Goal: Task Accomplishment & Management: Complete application form

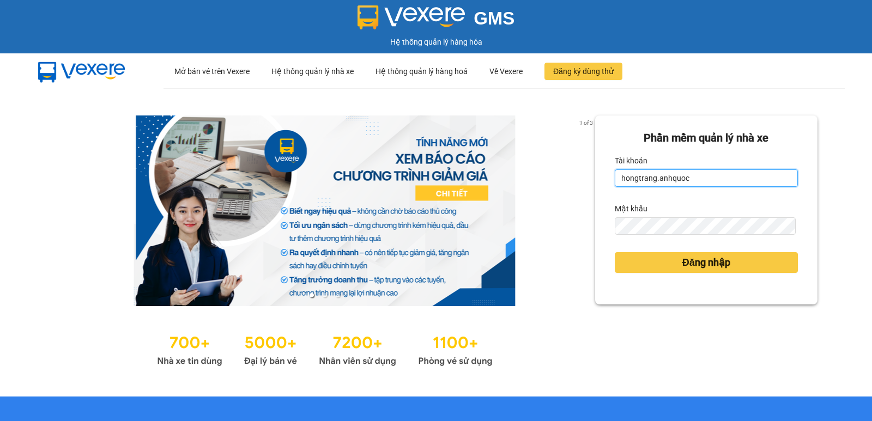
click at [697, 177] on input "hongtrang.anhquoc" at bounding box center [706, 177] width 183 height 17
type input "huyentrang.anhquoc"
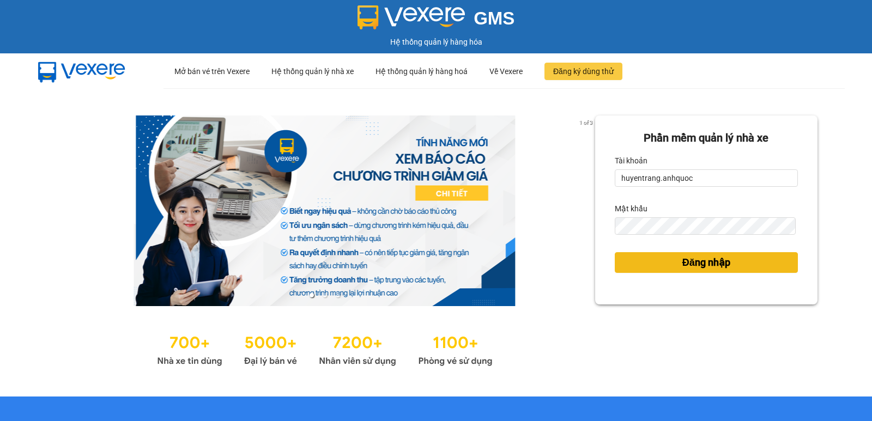
click at [661, 264] on button "Đăng nhập" at bounding box center [706, 262] width 183 height 21
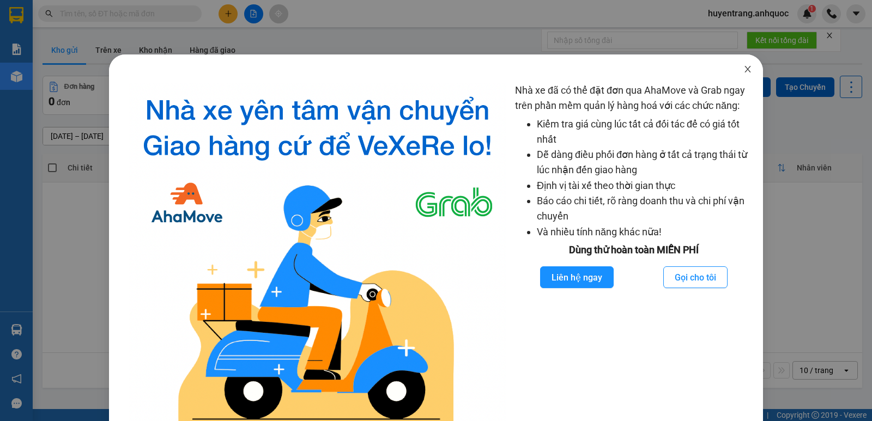
click at [743, 70] on icon "close" at bounding box center [747, 69] width 9 height 9
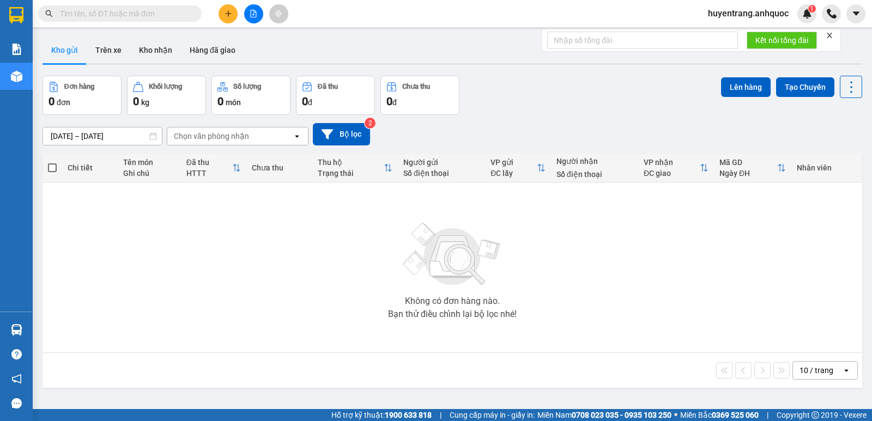
click at [746, 11] on span "huyentrang.anhquoc" at bounding box center [748, 14] width 98 height 14
click at [749, 32] on span "Đăng xuất" at bounding box center [752, 34] width 75 height 12
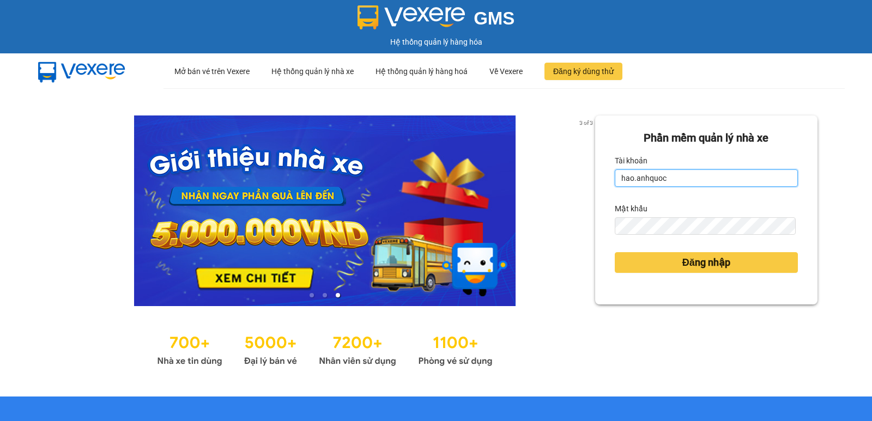
click at [698, 179] on input "hao.anhquoc" at bounding box center [706, 177] width 183 height 17
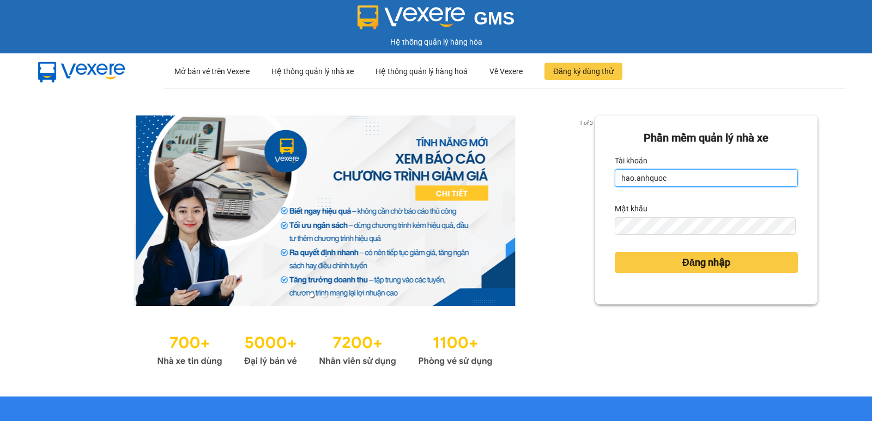
type input "ngochai.anhquoc"
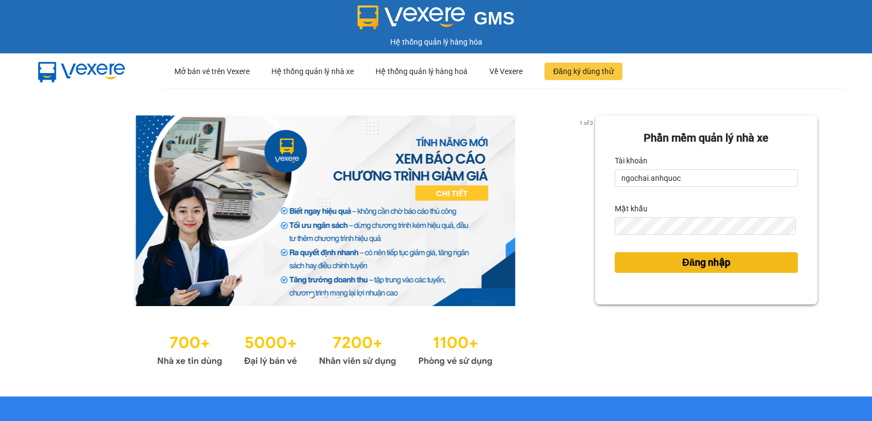
click at [685, 255] on span "Đăng nhập" at bounding box center [706, 262] width 48 height 15
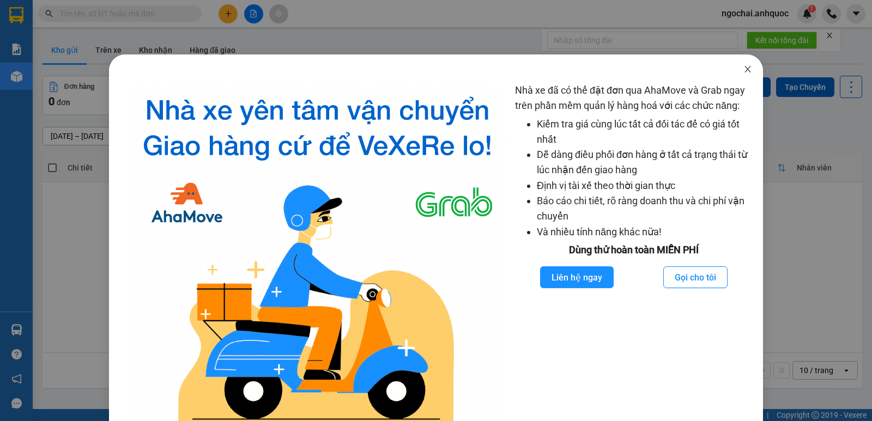
click at [743, 64] on span "Close" at bounding box center [747, 69] width 31 height 31
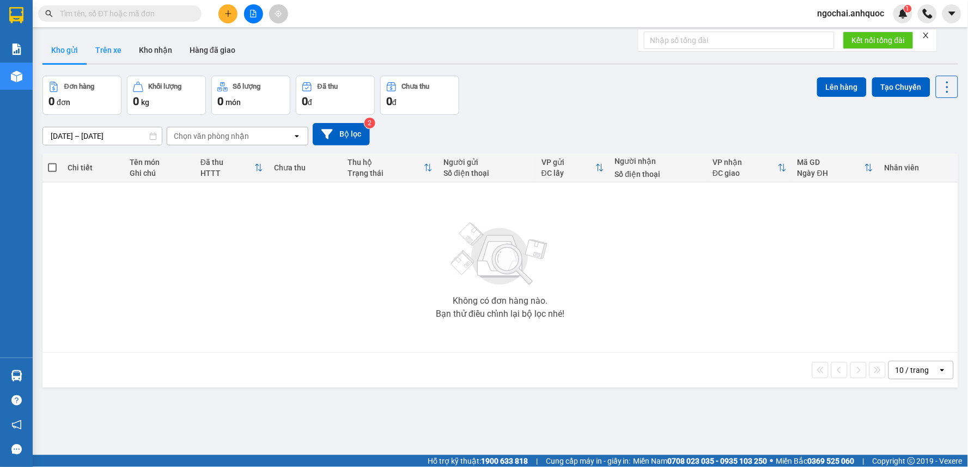
click at [105, 50] on button "Trên xe" at bounding box center [109, 50] width 44 height 26
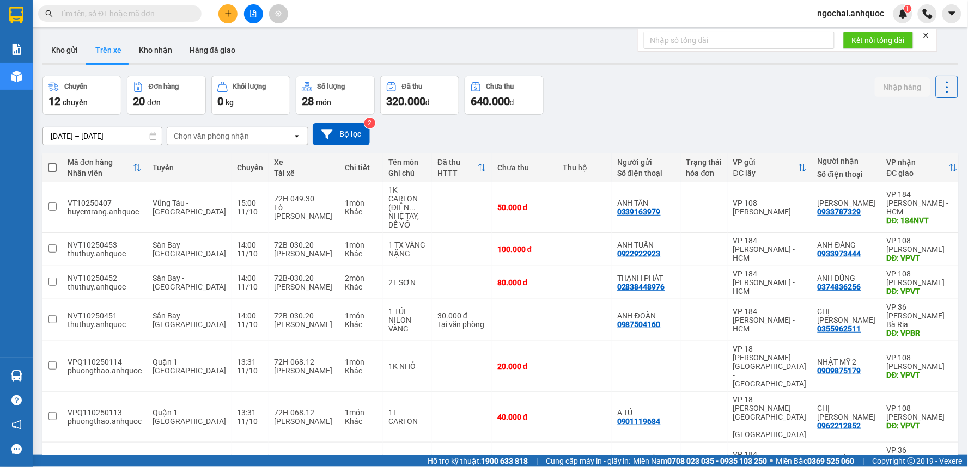
click at [227, 19] on button at bounding box center [227, 13] width 19 height 19
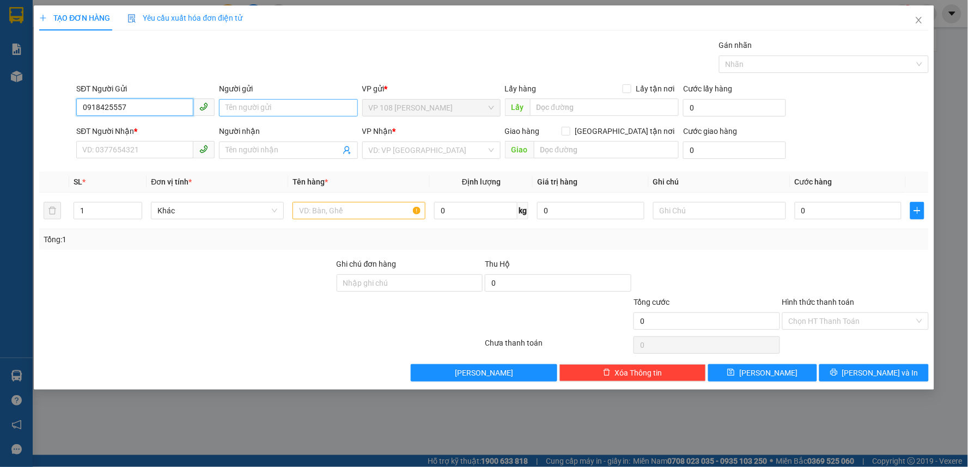
type input "0918425557"
click at [262, 108] on input "Người gửi" at bounding box center [288, 107] width 138 height 17
type input "c"
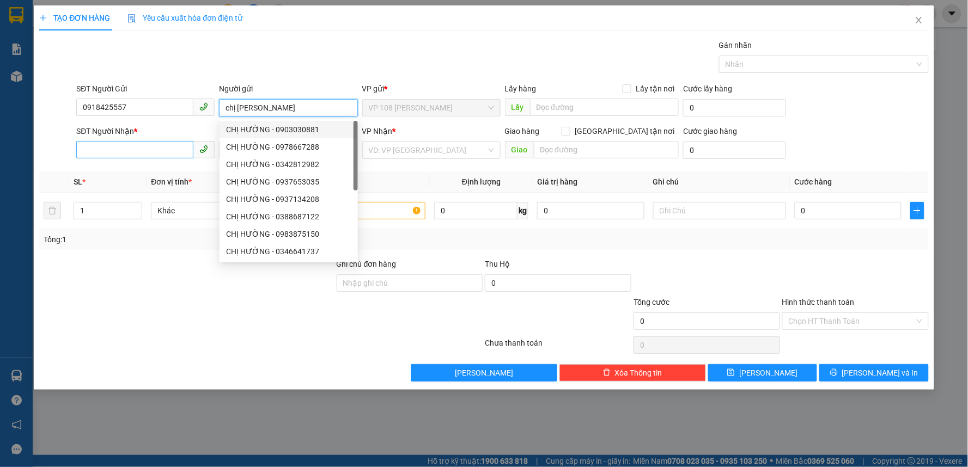
type input "chị Hường"
click at [159, 149] on input "SĐT Người Nhận *" at bounding box center [134, 149] width 117 height 17
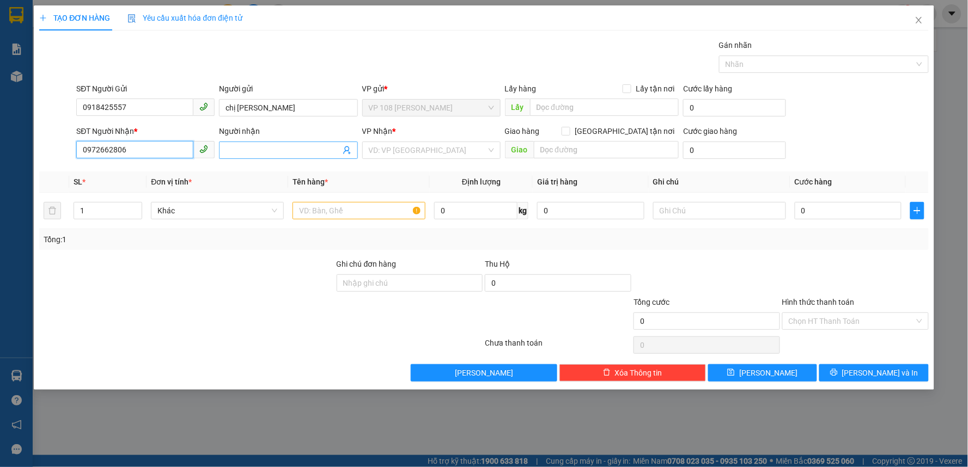
type input "0972662806"
click at [278, 146] on input "Người nhận" at bounding box center [283, 150] width 114 height 12
type input "CÔ THÚY"
click at [258, 105] on input "chị Hường" at bounding box center [288, 107] width 138 height 17
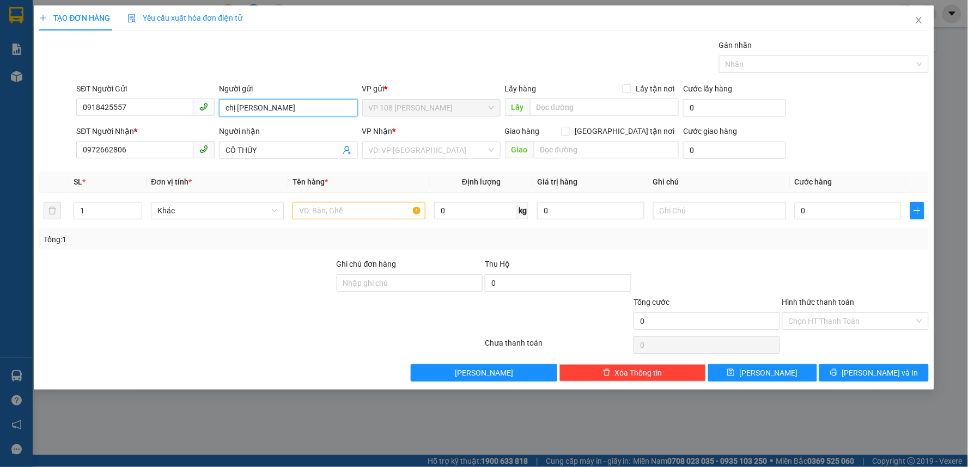
click at [258, 105] on input "chị Hường" at bounding box center [288, 107] width 138 height 17
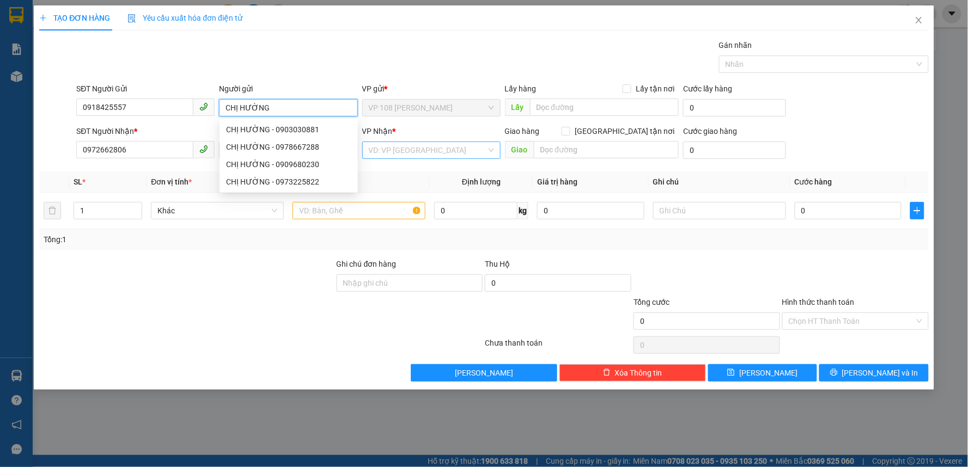
type input "CHỊ HƯỜNG"
click at [414, 154] on input "search" at bounding box center [428, 150] width 118 height 16
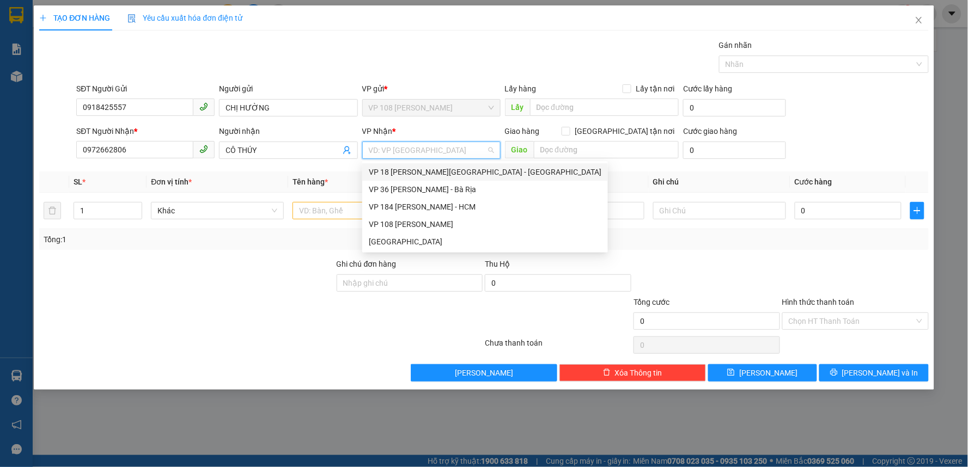
click at [417, 169] on div "VP 18 Nguyễn Thái Bình - Quận 1" at bounding box center [485, 172] width 233 height 12
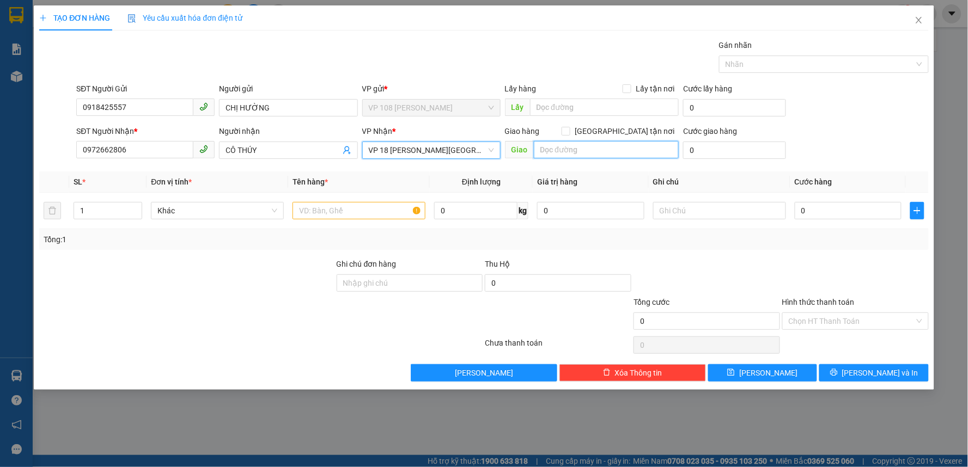
click at [596, 153] on input "text" at bounding box center [606, 149] width 145 height 17
type input "VP Q1"
click at [390, 214] on input "text" at bounding box center [359, 210] width 133 height 17
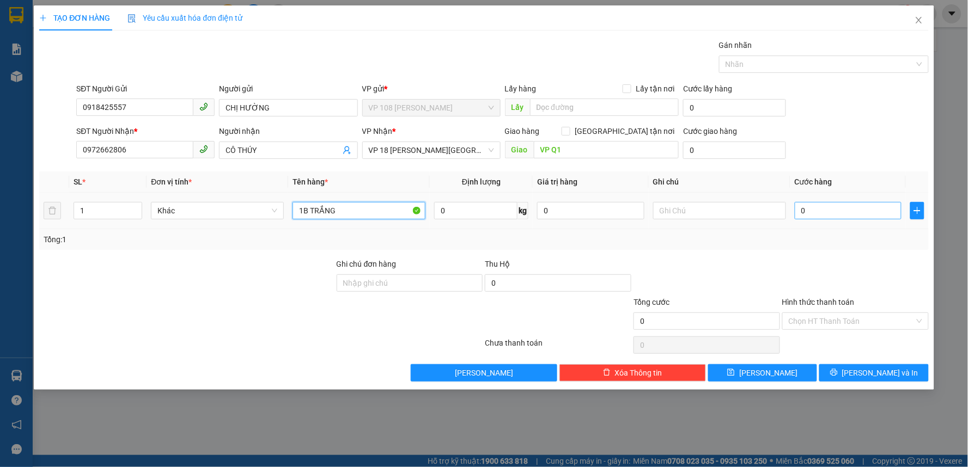
type input "1B TRẮNG"
click at [813, 211] on input "0" at bounding box center [848, 210] width 107 height 17
type input "2"
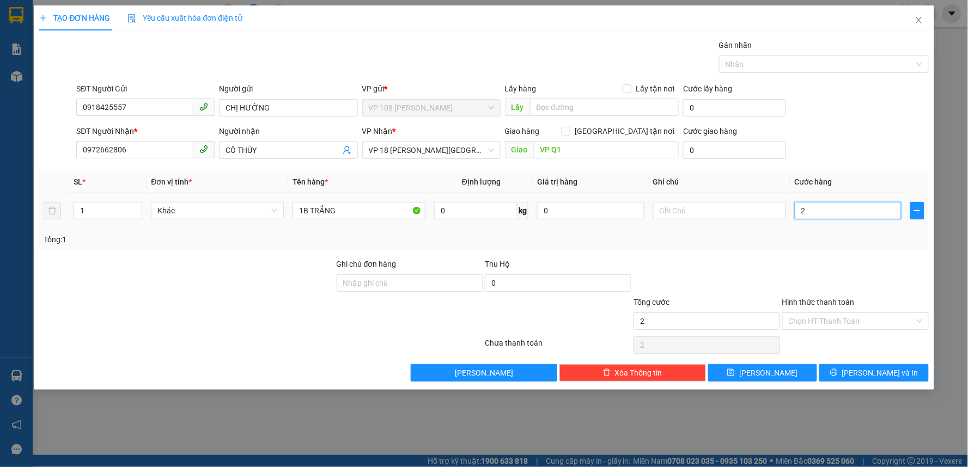
type input "20"
type input "200"
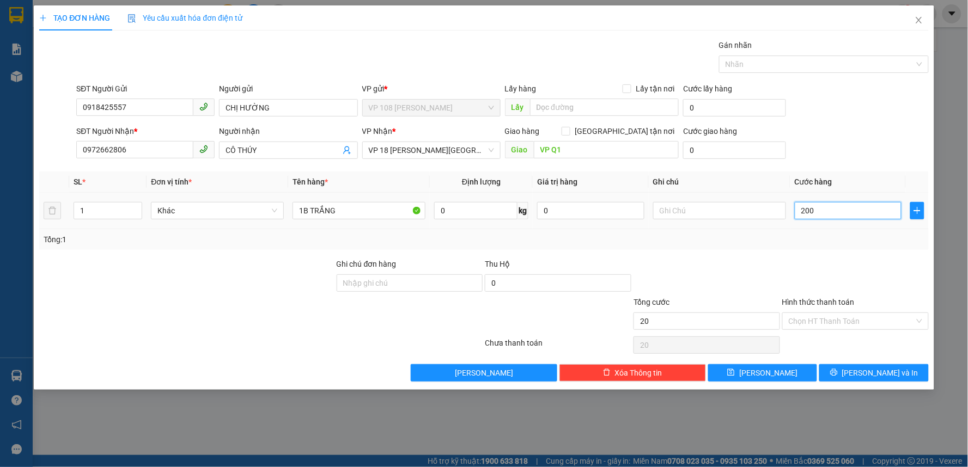
type input "200"
type input "2.000"
type input "20.000"
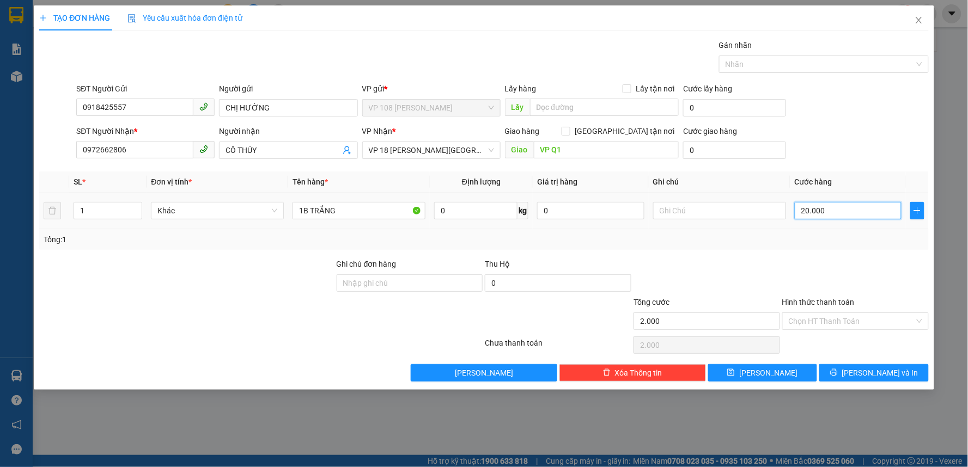
type input "20.000"
click at [831, 323] on input "Hình thức thanh toán" at bounding box center [852, 321] width 126 height 16
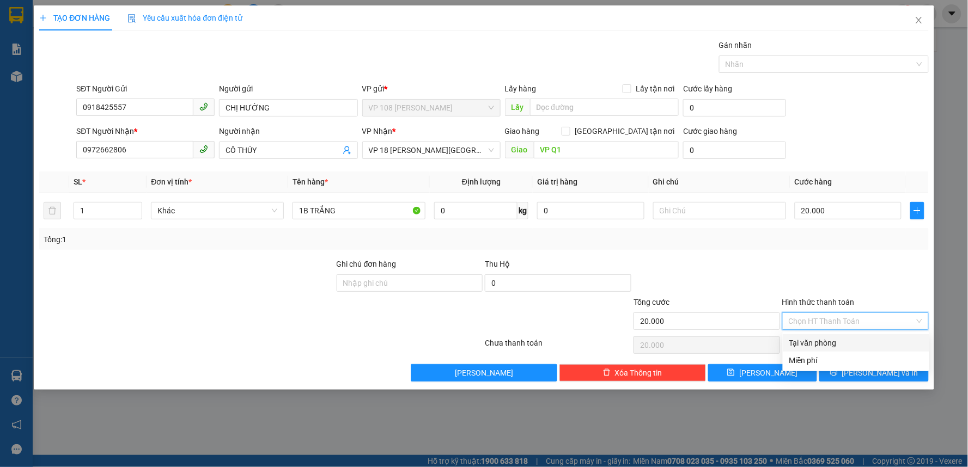
click at [827, 340] on div "Tại văn phòng" at bounding box center [855, 343] width 133 height 12
type input "0"
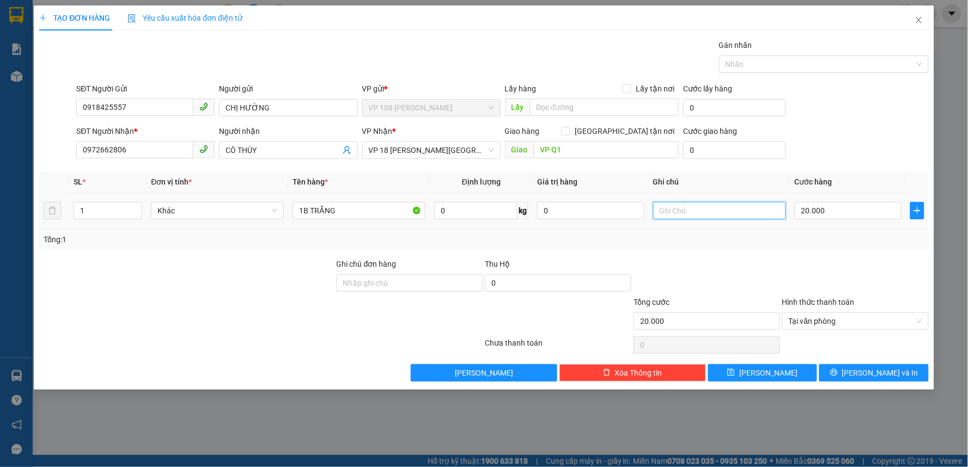
click at [673, 208] on input "text" at bounding box center [719, 210] width 133 height 17
type input "SCB 11/10"
click at [871, 373] on span "Lưu và In" at bounding box center [880, 373] width 76 height 12
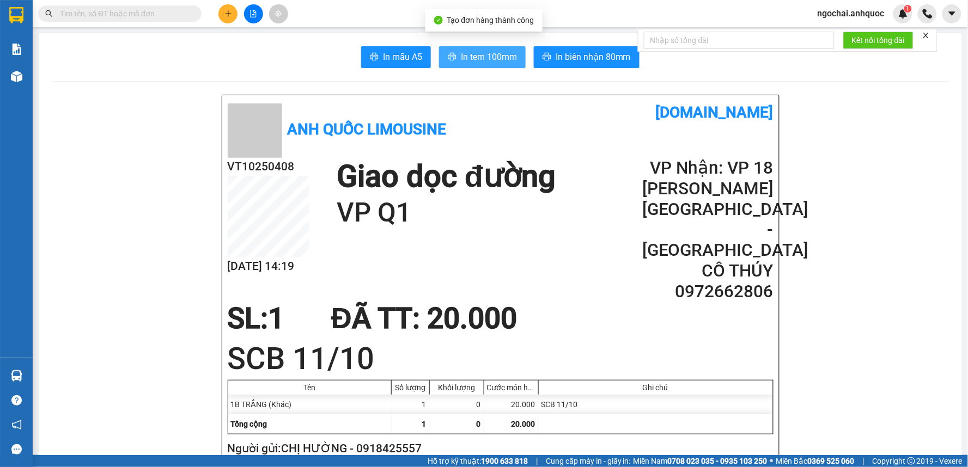
click at [494, 59] on span "In tem 100mm" at bounding box center [489, 57] width 56 height 14
click at [265, 167] on h2 "VT10250408" at bounding box center [269, 167] width 82 height 18
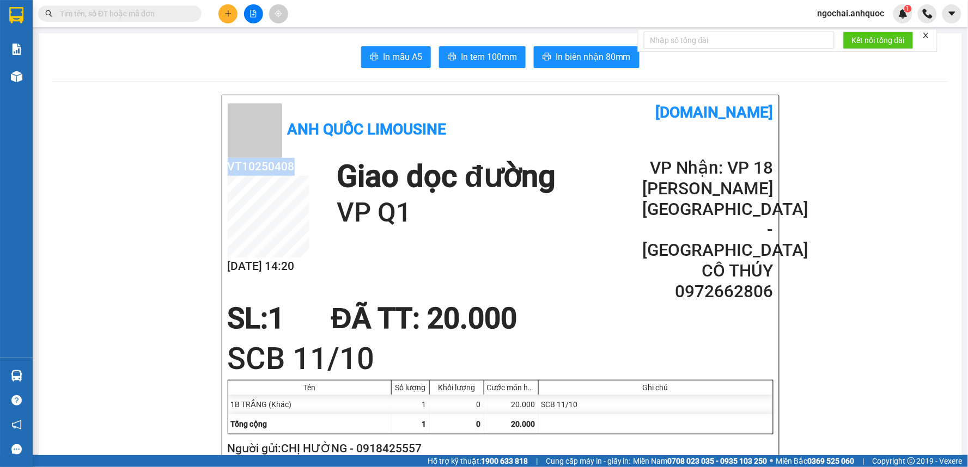
click at [265, 167] on h2 "VT10250408" at bounding box center [269, 167] width 82 height 18
copy h2 "VT10250408"
click at [728, 282] on h2 "0972662806" at bounding box center [707, 292] width 131 height 21
copy h2 "0972662806"
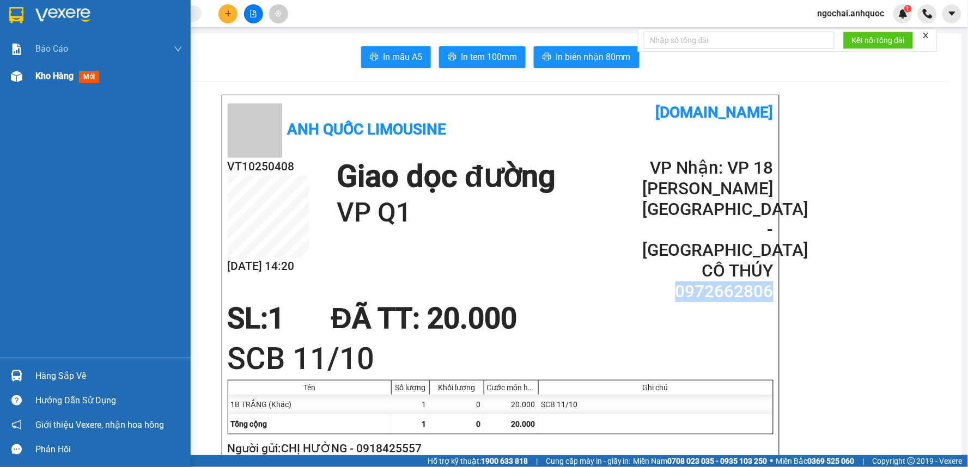
click at [45, 77] on span "Kho hàng" at bounding box center [54, 76] width 38 height 10
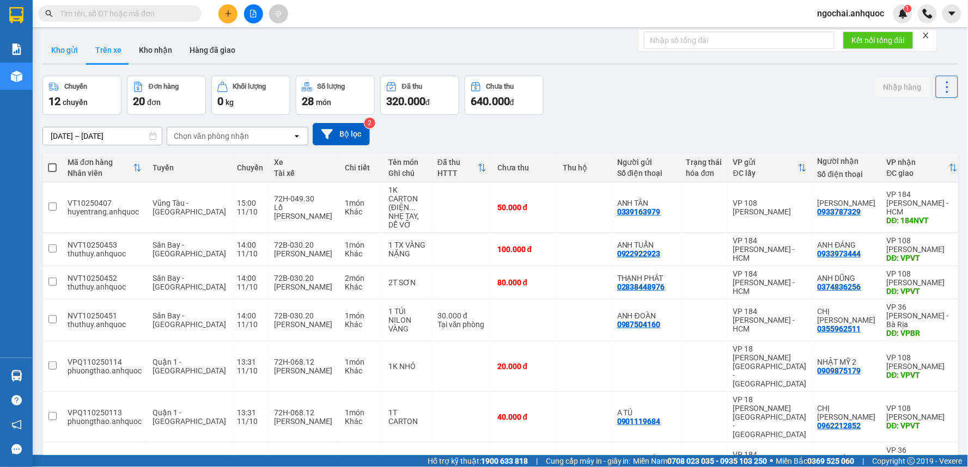
click at [62, 52] on button "Kho gửi" at bounding box center [64, 50] width 44 height 26
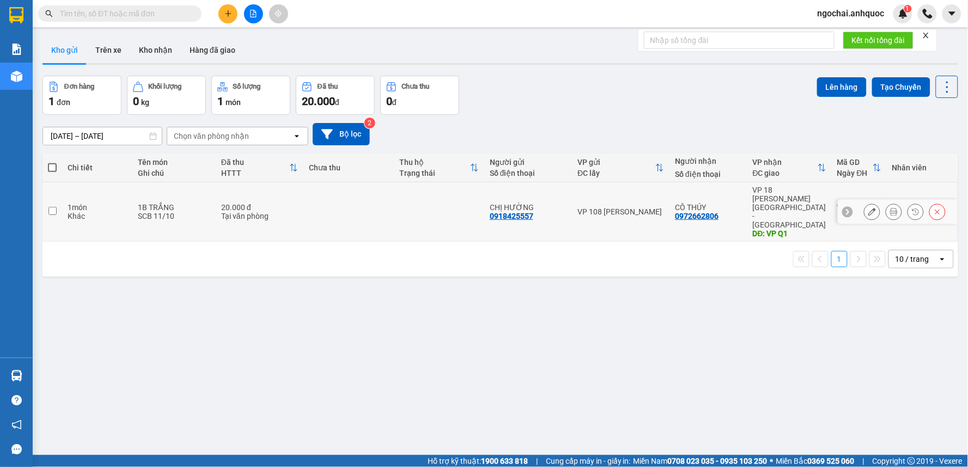
click at [57, 197] on td at bounding box center [52, 212] width 20 height 59
checkbox input "true"
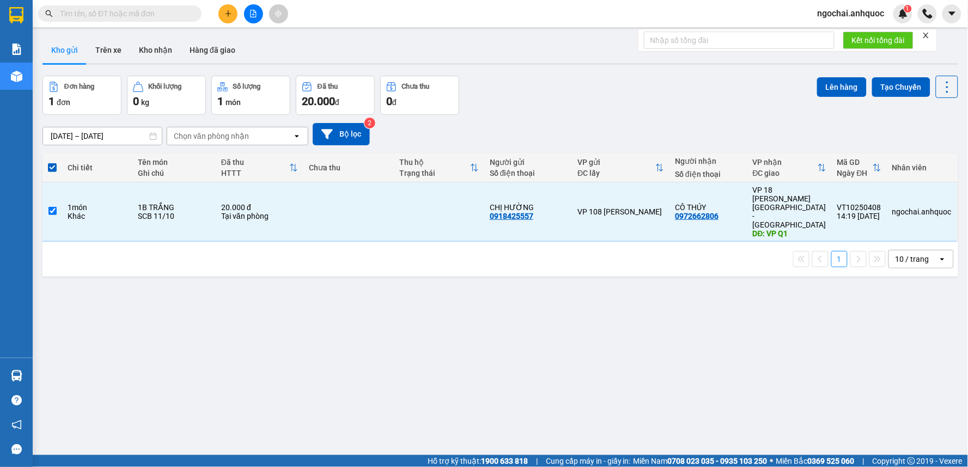
click at [842, 97] on div "Lên hàng Tạo Chuyến" at bounding box center [887, 87] width 141 height 22
click at [842, 92] on button "Lên hàng" at bounding box center [842, 87] width 50 height 20
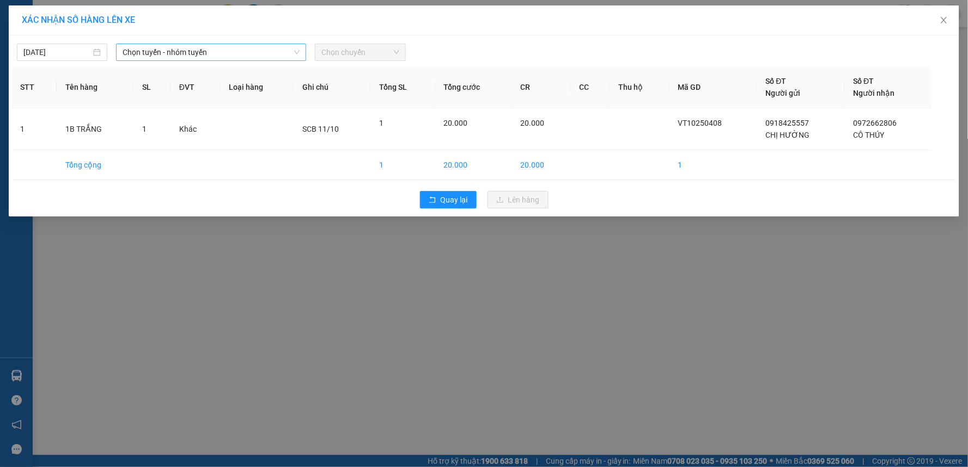
click at [185, 54] on span "Chọn tuyến - nhóm tuyến" at bounding box center [211, 52] width 177 height 16
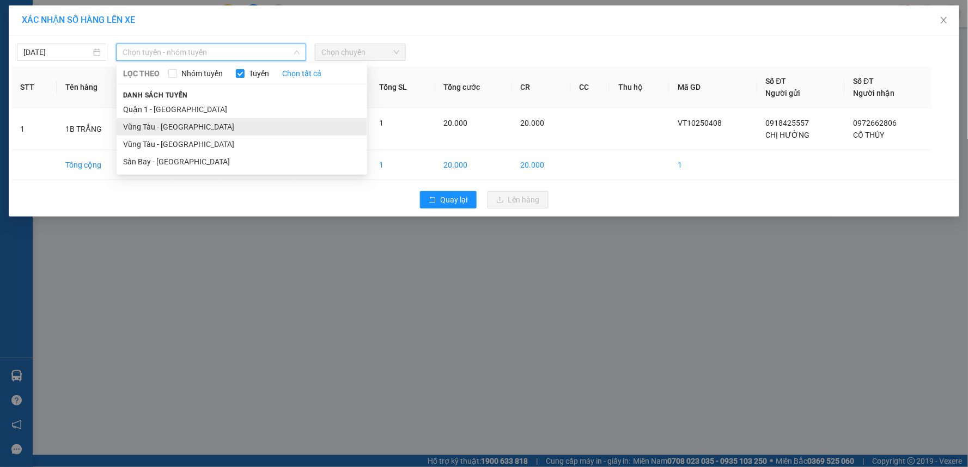
click at [179, 126] on li "Vũng Tàu - Quận 1" at bounding box center [242, 126] width 251 height 17
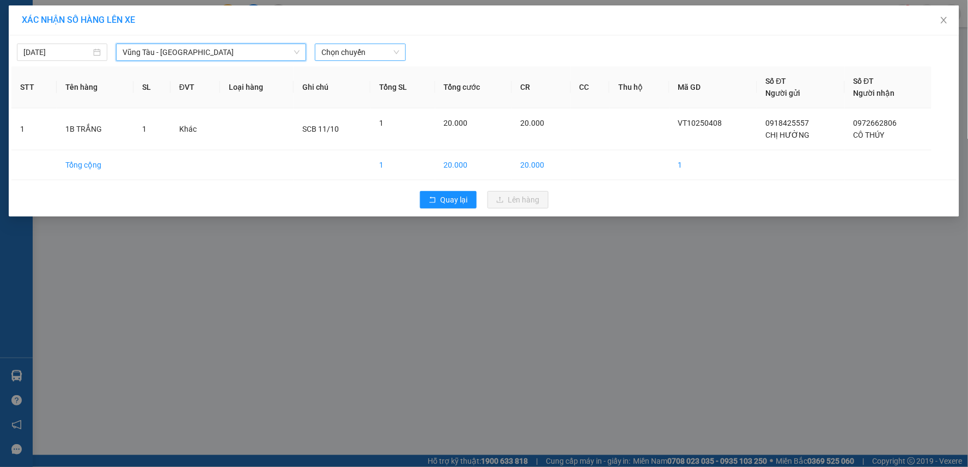
click at [372, 52] on span "Chọn chuyến" at bounding box center [359, 52] width 77 height 16
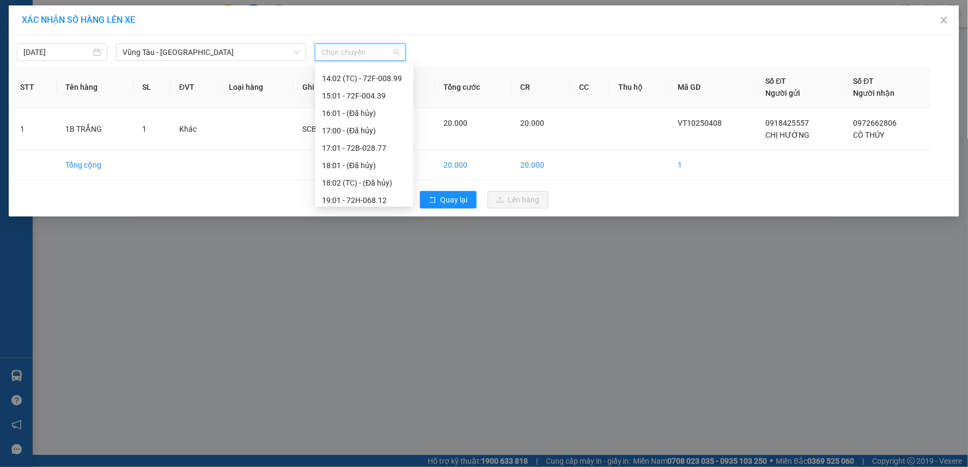
scroll to position [296, 0]
click at [360, 88] on div "15:01 - 72F-004.39" at bounding box center [364, 92] width 85 height 12
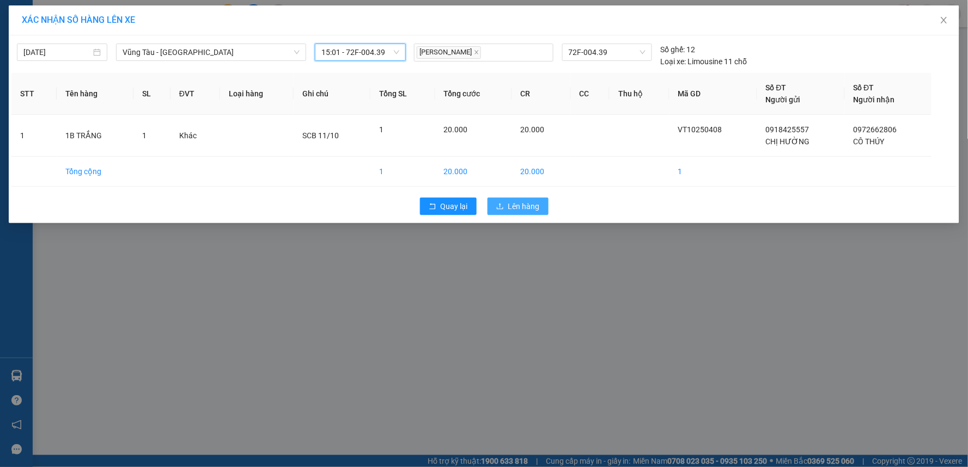
click at [521, 208] on span "Lên hàng" at bounding box center [524, 206] width 32 height 12
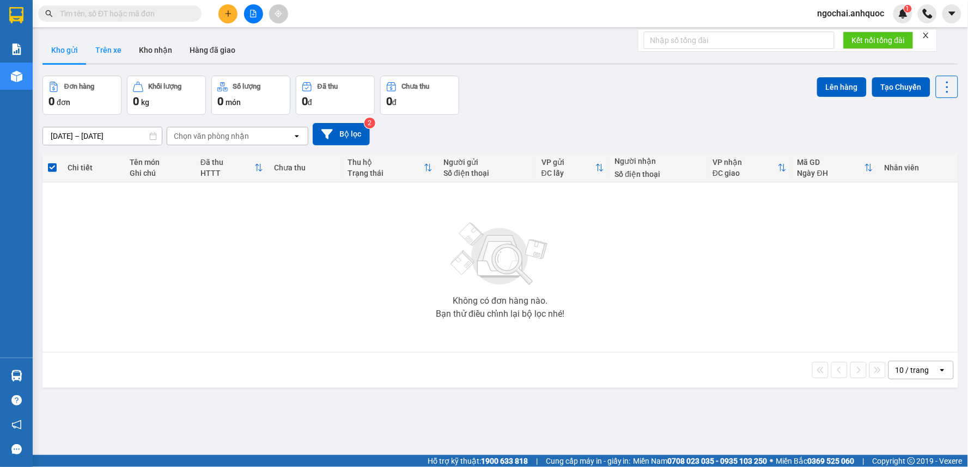
click at [110, 54] on button "Trên xe" at bounding box center [109, 50] width 44 height 26
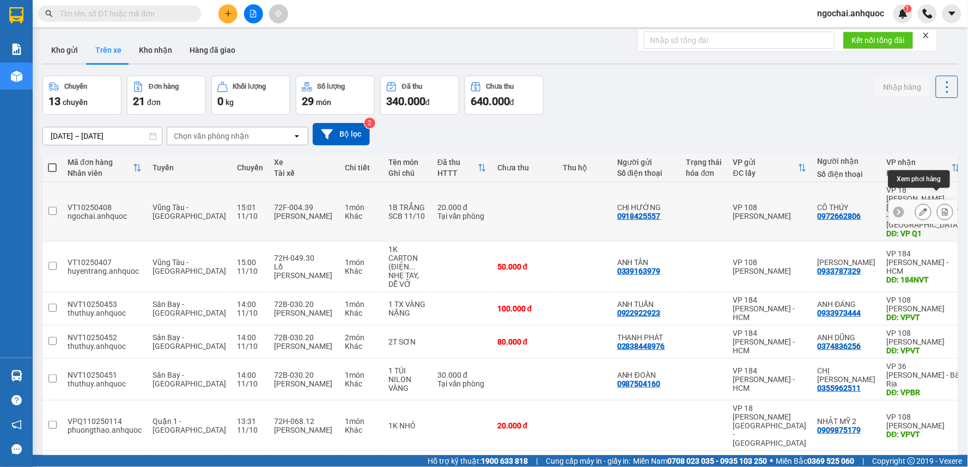
click at [871, 203] on button at bounding box center [945, 212] width 15 height 19
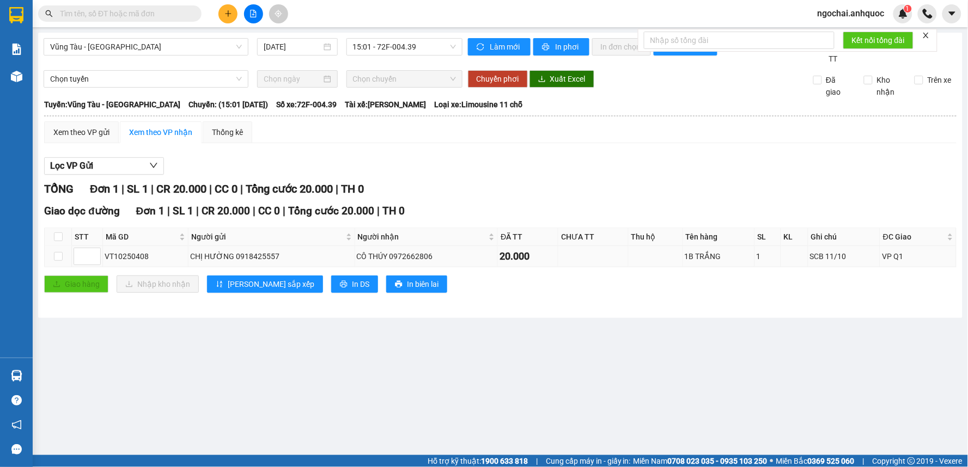
click at [50, 257] on td at bounding box center [58, 256] width 27 height 21
click at [59, 257] on input "checkbox" at bounding box center [58, 256] width 9 height 9
checkbox input "true"
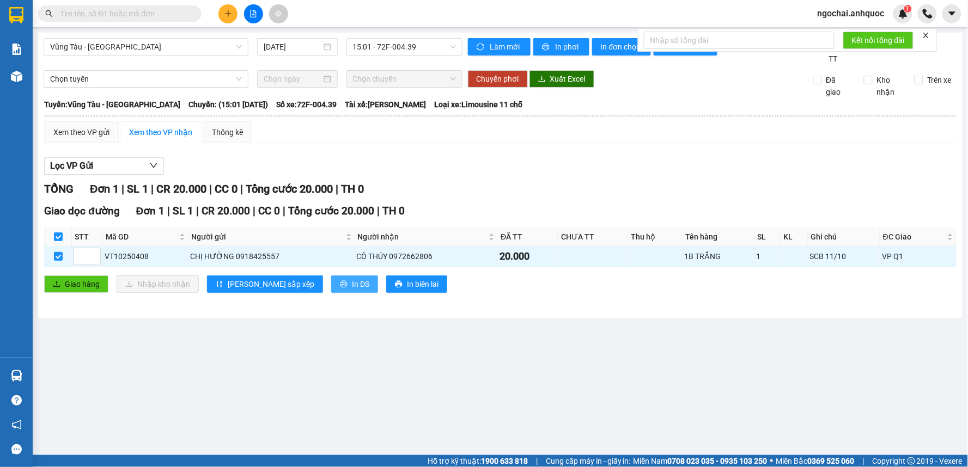
click at [352, 282] on span "In DS" at bounding box center [360, 284] width 17 height 12
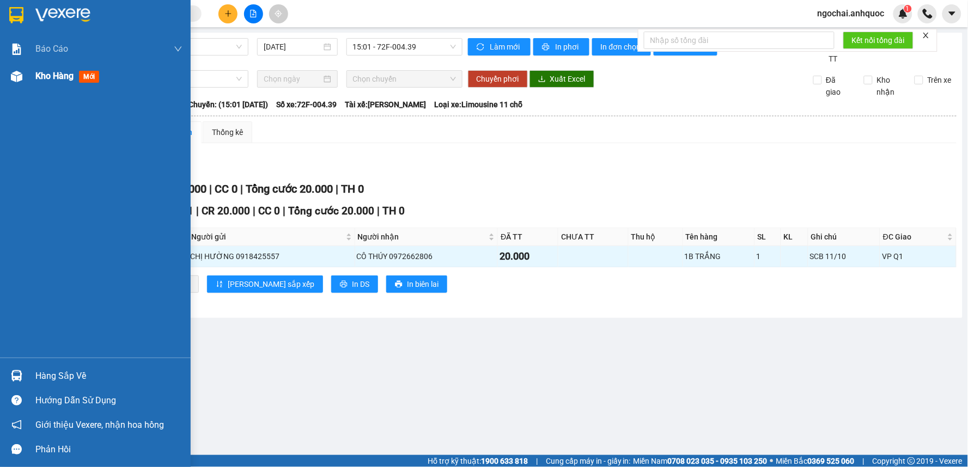
click at [56, 83] on div "Kho hàng mới" at bounding box center [108, 76] width 147 height 27
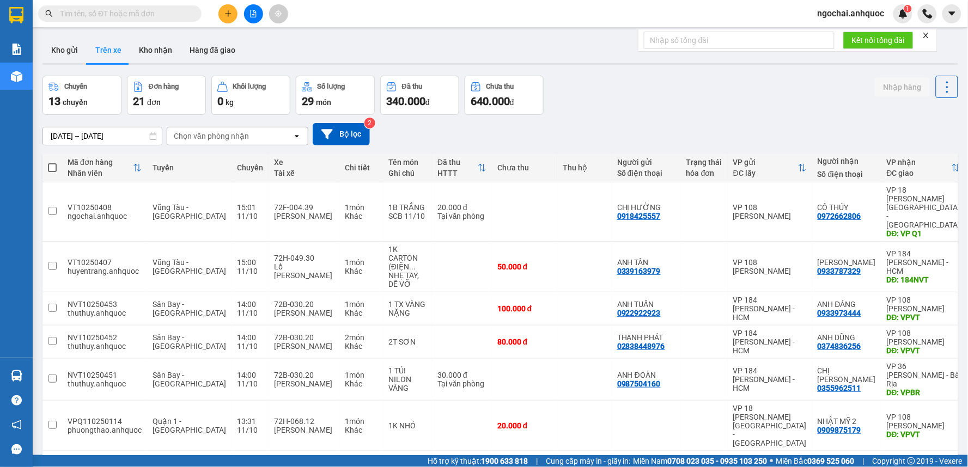
click at [177, 10] on input "text" at bounding box center [124, 14] width 129 height 12
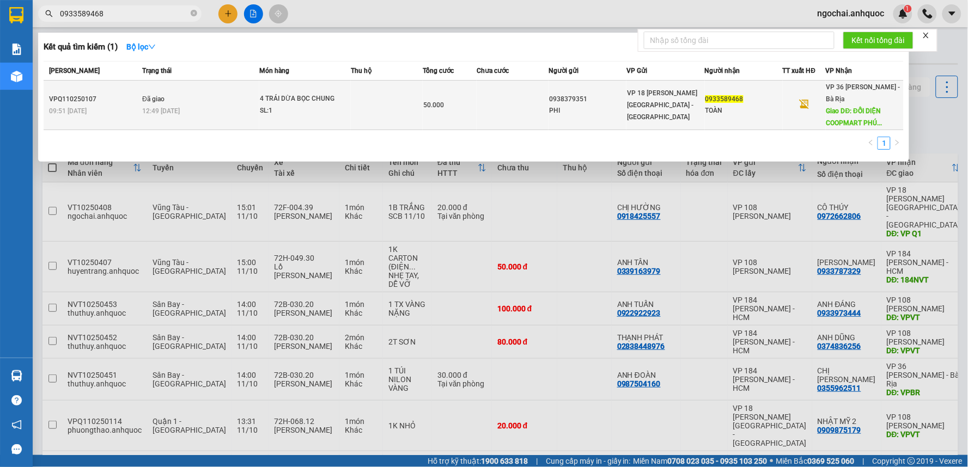
type input "0933589468"
click at [347, 102] on span "4 TRÁI DỪA BỌC CHUNG SL: 1" at bounding box center [305, 104] width 90 height 23
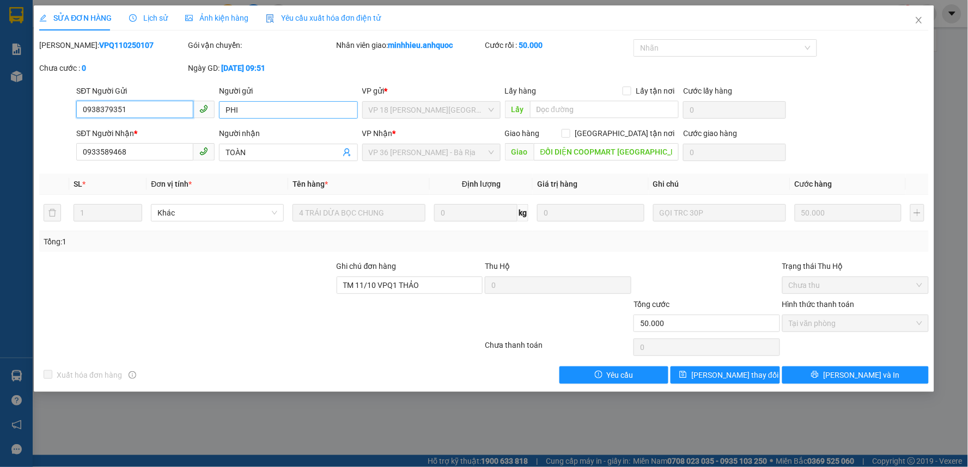
type input "0938379351"
type input "PHI"
type input "0933589468"
type input "TOÀN"
type input "ĐỐI DIỆN COOPMART PHÚ MỸ( KS PHÚ MỸ)"
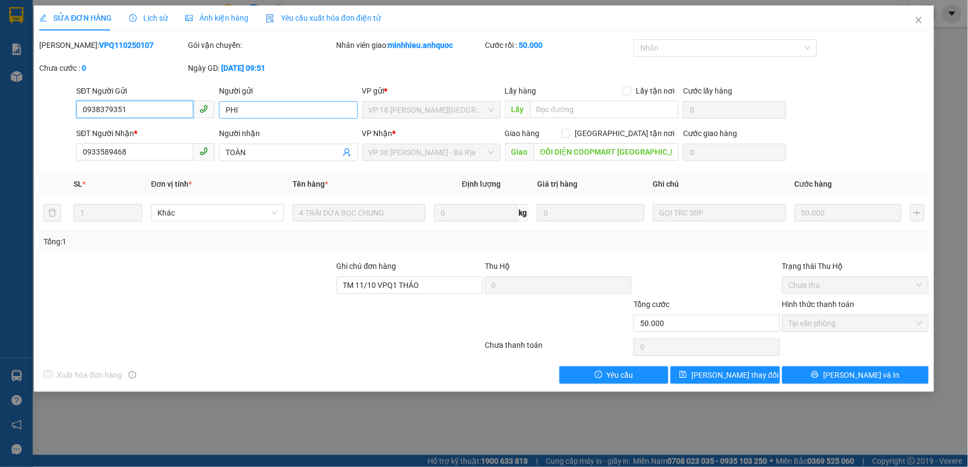
type input "TM 11/10 VPQ1 THẢO"
type input "50.000"
click at [871, 20] on icon "close" at bounding box center [919, 20] width 9 height 9
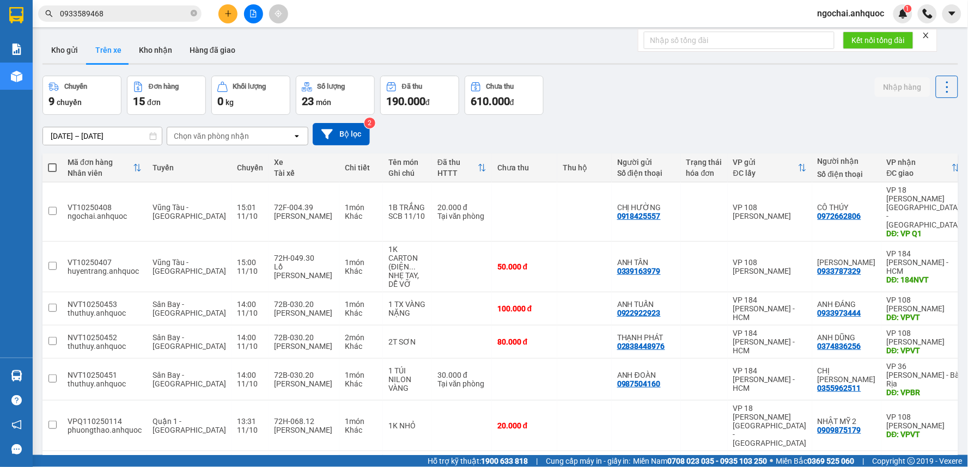
click at [149, 17] on input "0933589468" at bounding box center [124, 14] width 129 height 12
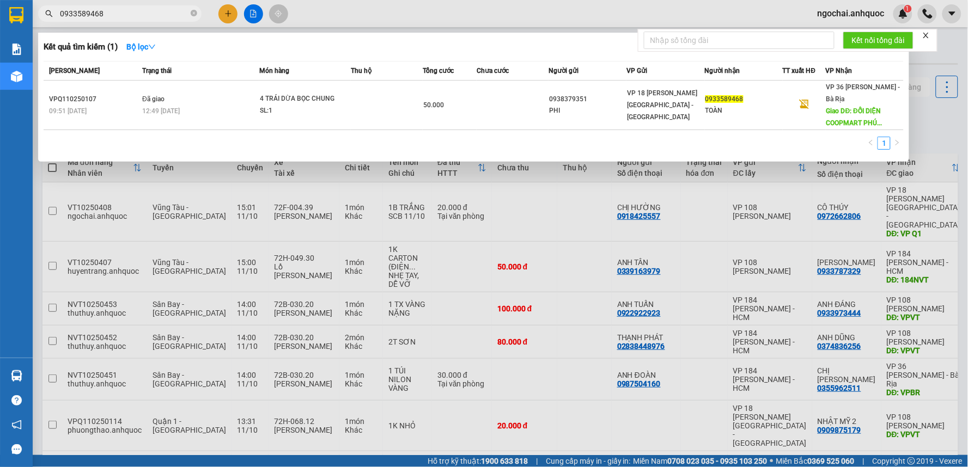
click at [149, 17] on input "0933589468" at bounding box center [124, 14] width 129 height 12
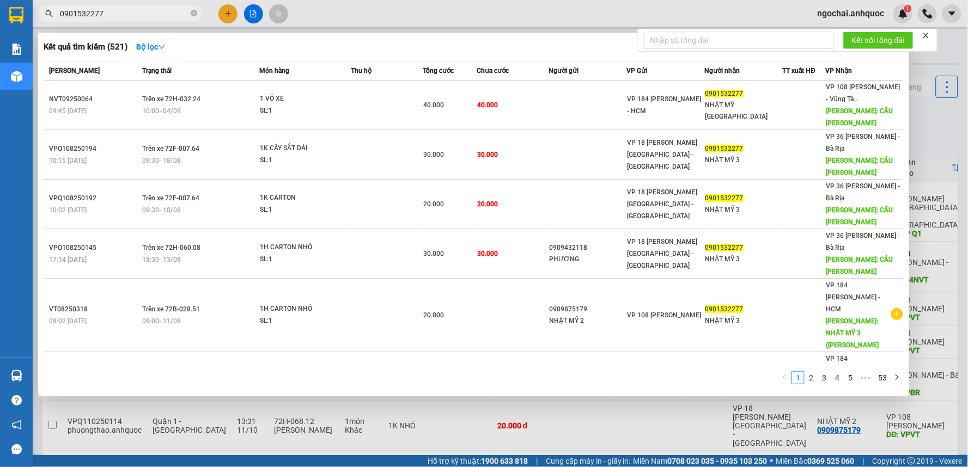
click at [141, 17] on input "0901532277" at bounding box center [124, 14] width 129 height 12
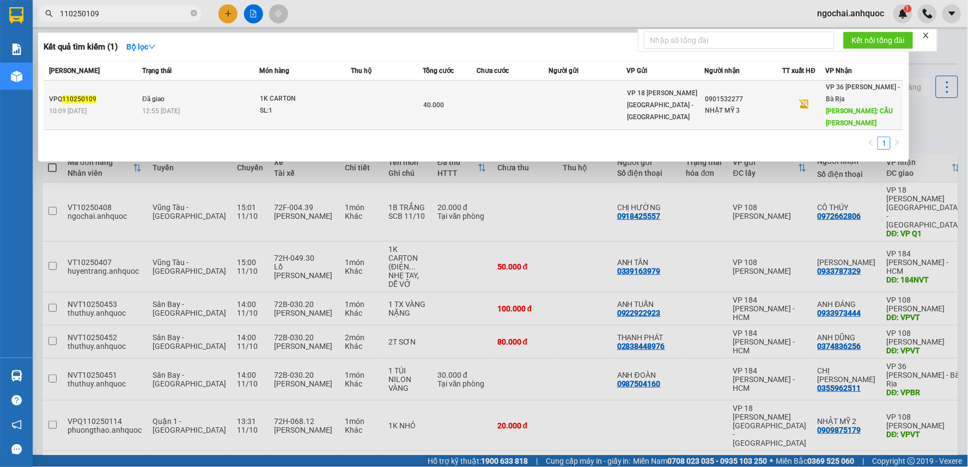
type input "110250109"
click at [470, 100] on div "40.000" at bounding box center [449, 105] width 53 height 12
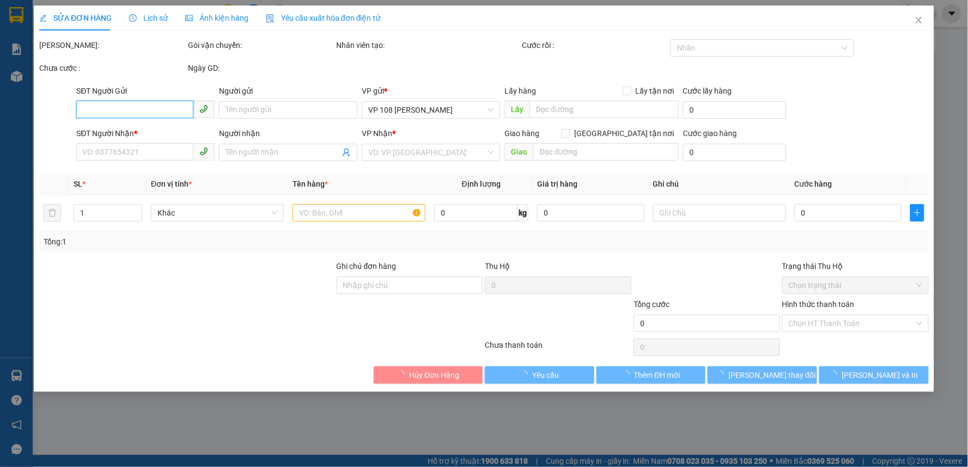
type input "0901532277"
type input "NHẬT MỸ 3"
type input "CẦU NGỌC HÀ"
type input "TTTM VP"
type input "40.000"
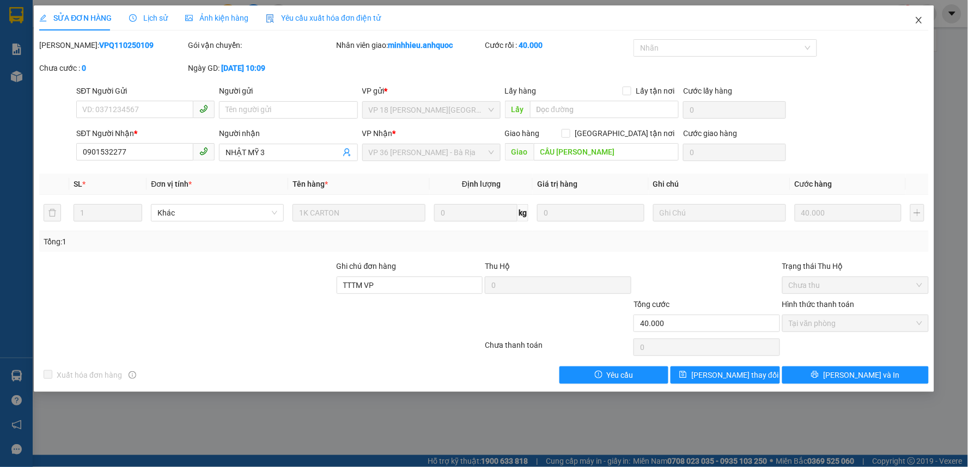
click at [871, 19] on span "Close" at bounding box center [919, 20] width 31 height 31
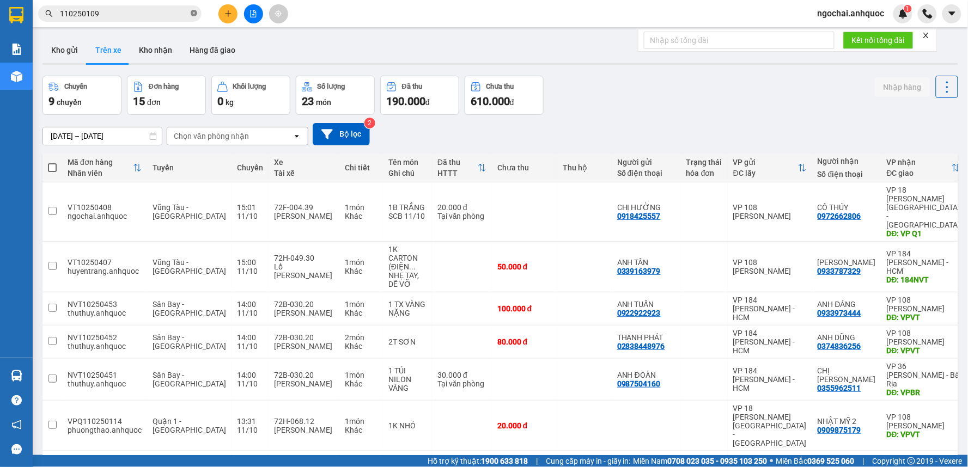
click at [191, 11] on icon "close-circle" at bounding box center [194, 13] width 7 height 7
